Goal: Check status: Check status

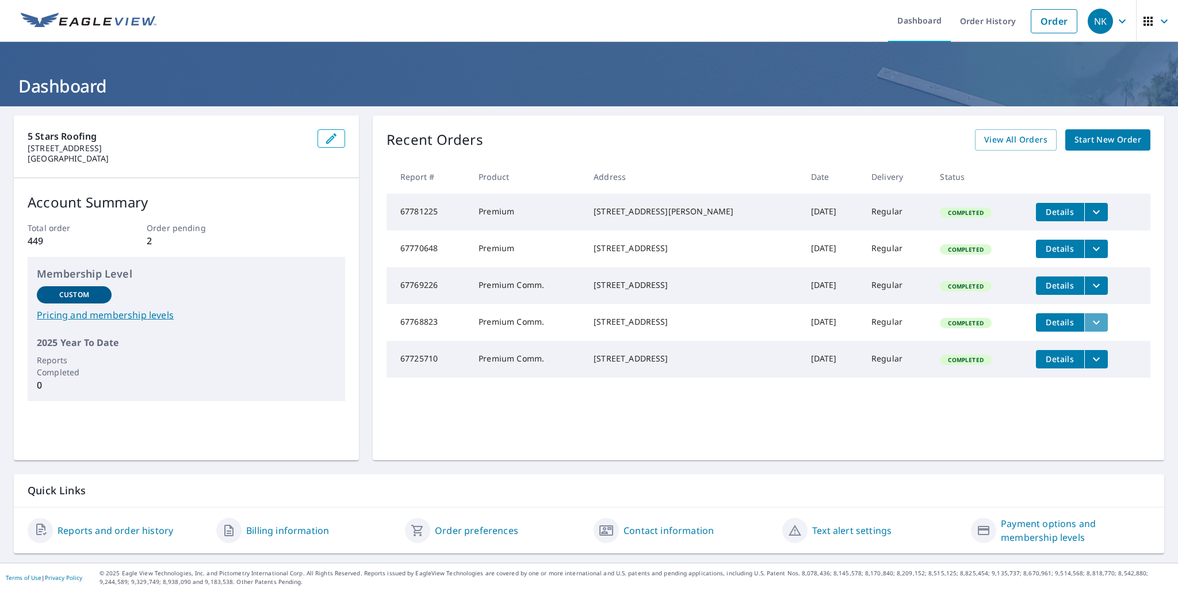
click at [1093, 324] on icon "filesDropdownBtn-67768823" at bounding box center [1096, 322] width 7 height 4
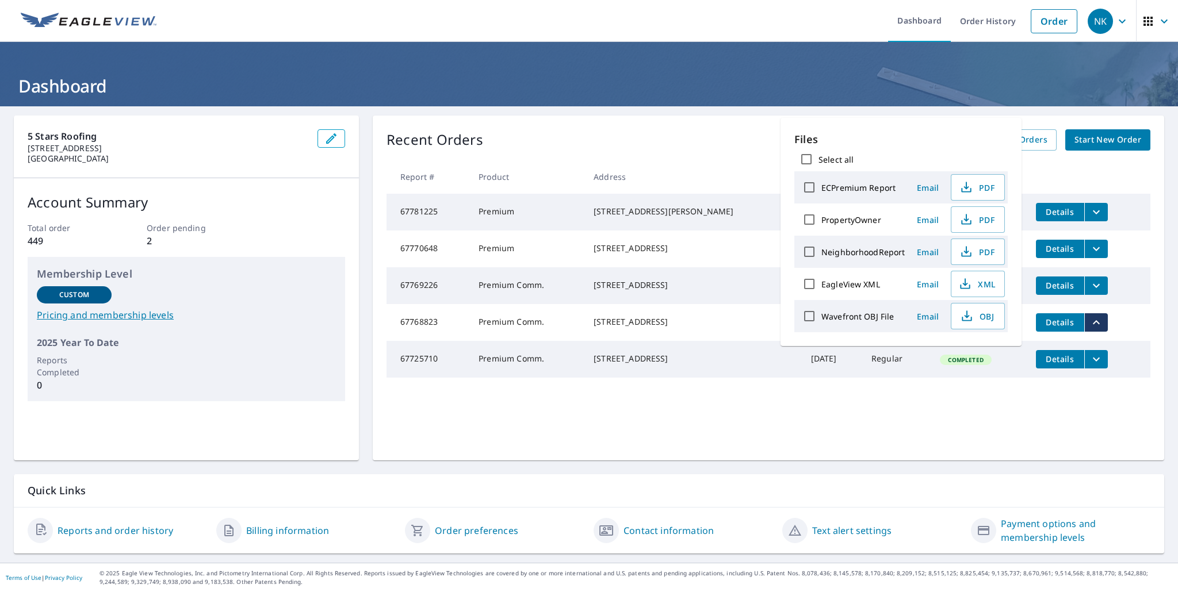
click at [1089, 330] on icon "filesDropdownBtn-67768823" at bounding box center [1096, 323] width 14 height 14
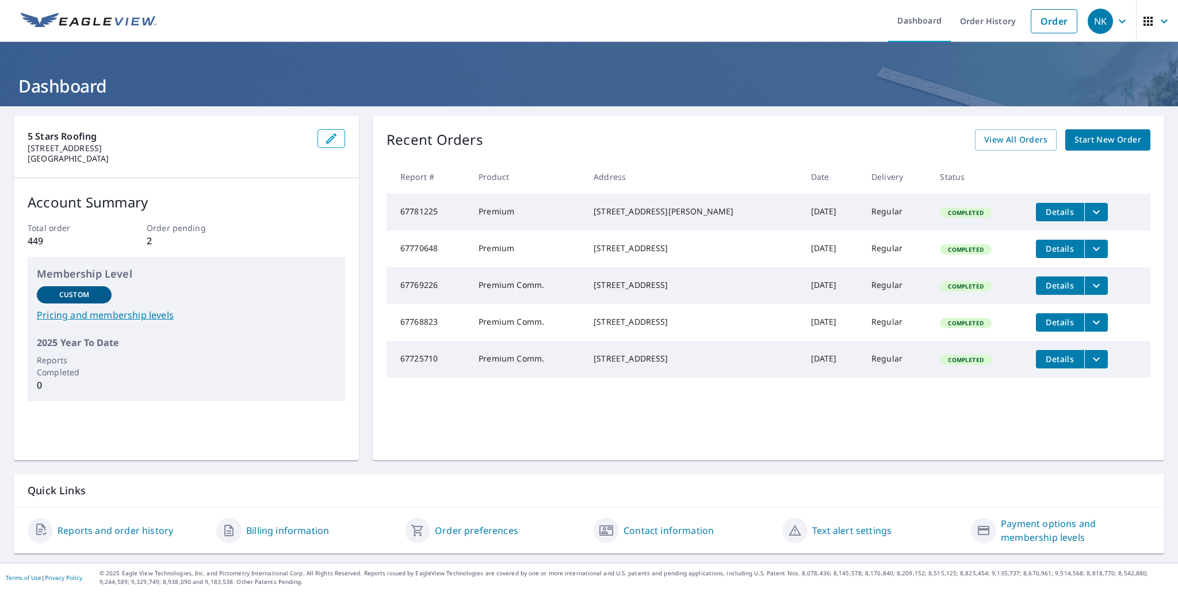
click at [1043, 328] on span "Details" at bounding box center [1060, 322] width 35 height 11
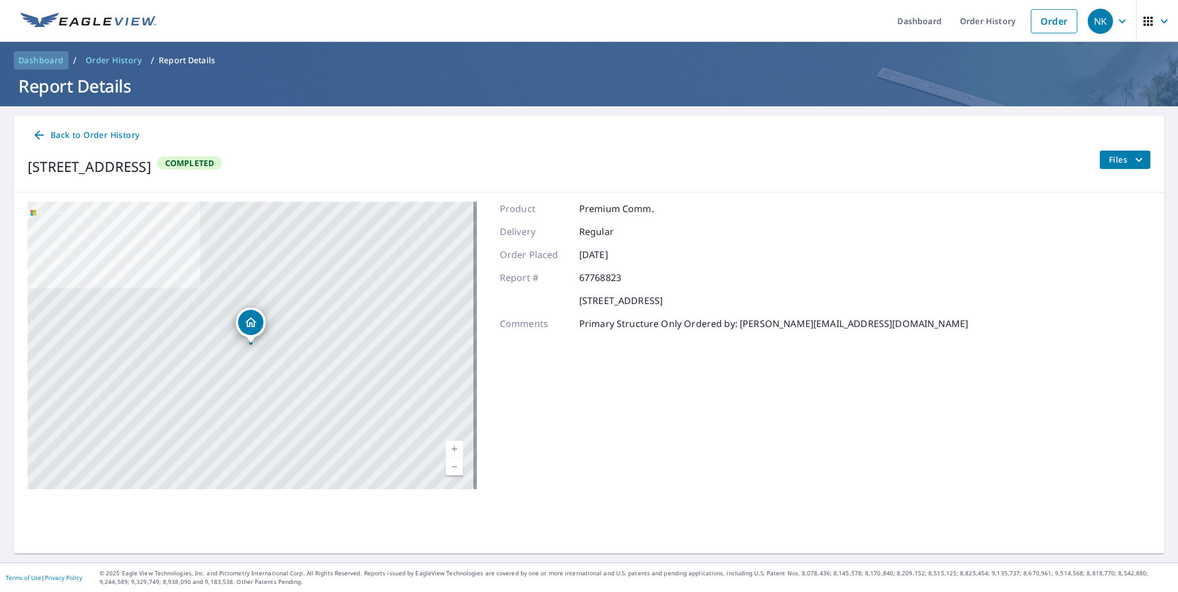
click at [54, 65] on span "Dashboard" at bounding box center [40, 61] width 45 height 12
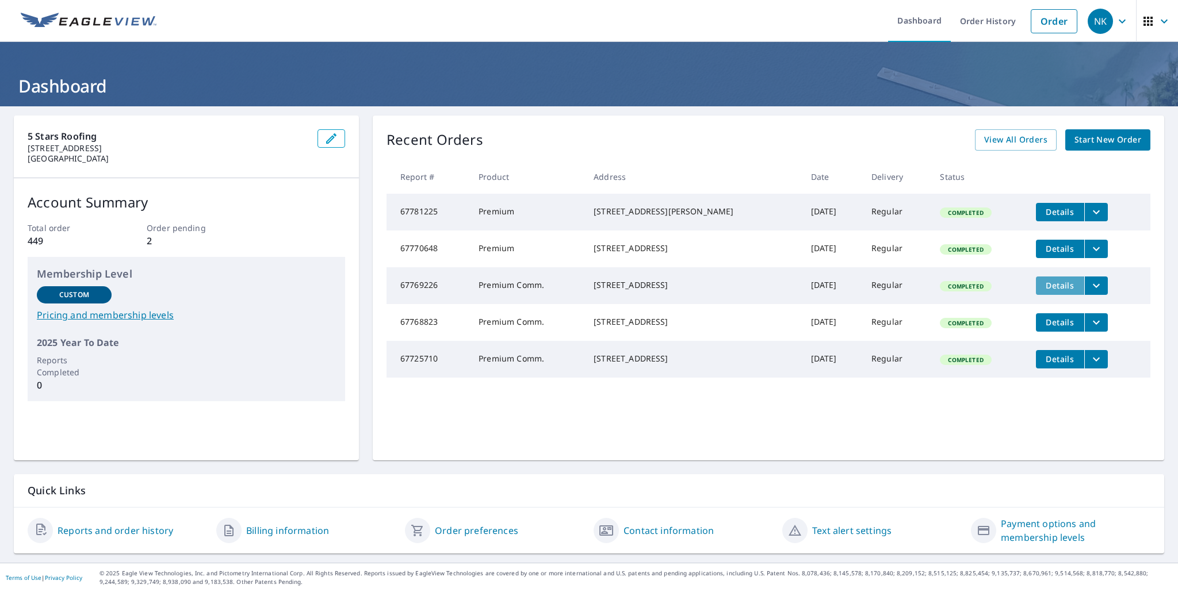
click at [1046, 290] on span "Details" at bounding box center [1060, 285] width 35 height 11
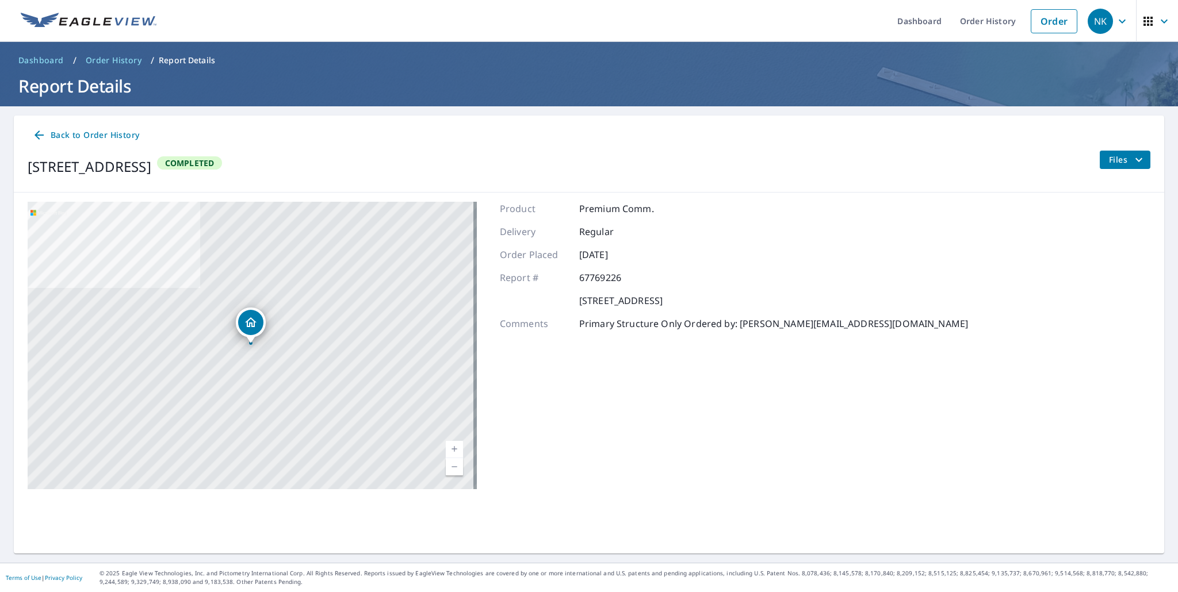
click at [58, 131] on span "Back to Order History" at bounding box center [85, 135] width 107 height 14
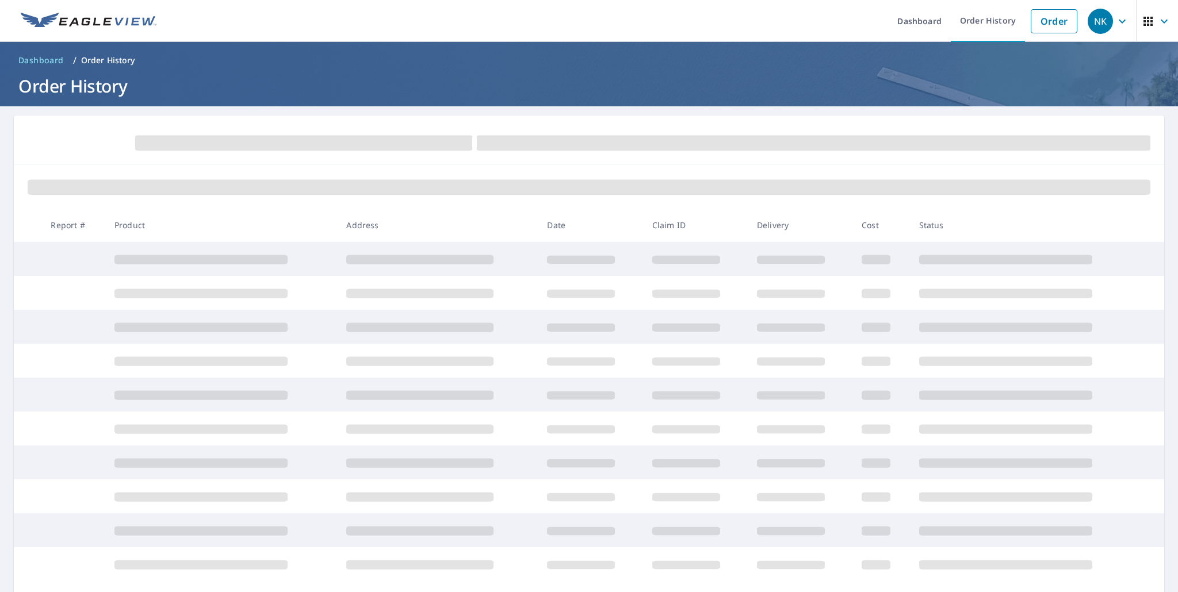
click at [52, 60] on span "Dashboard" at bounding box center [40, 61] width 45 height 12
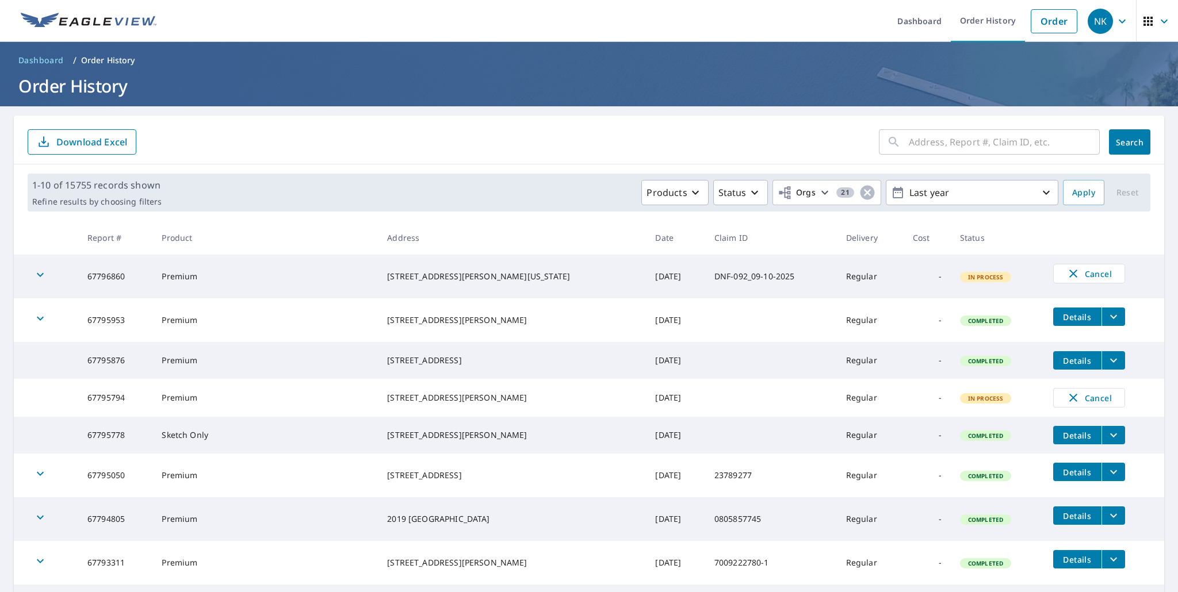
click at [51, 57] on span "Dashboard" at bounding box center [40, 61] width 45 height 12
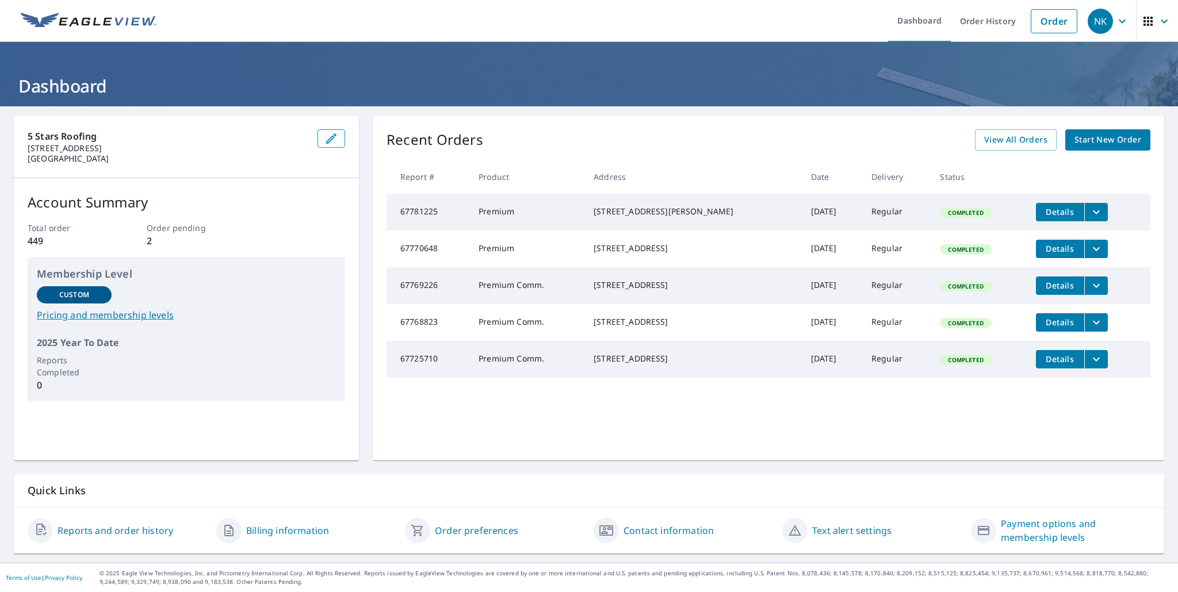
click at [1043, 251] on span "Details" at bounding box center [1060, 248] width 35 height 11
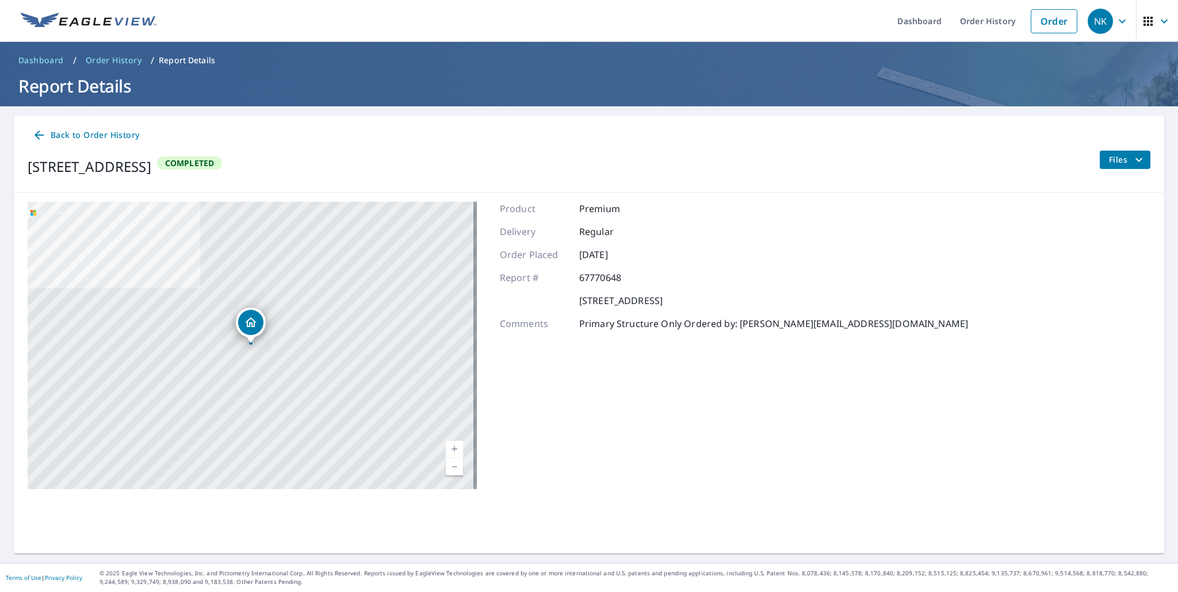
click at [48, 55] on span "Dashboard" at bounding box center [40, 61] width 45 height 12
